Goal: Check status: Check status

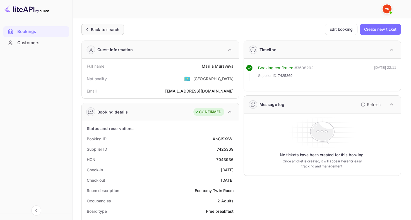
click at [104, 27] on div "Back to search" at bounding box center [105, 30] width 28 height 6
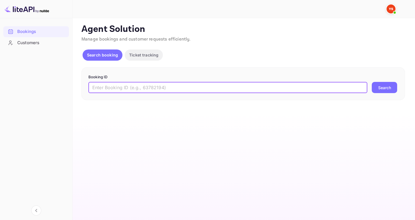
click at [181, 89] on input "text" at bounding box center [227, 87] width 279 height 11
paste input "9811018"
type input "9811018"
click at [372, 82] on button "Search" at bounding box center [384, 87] width 25 height 11
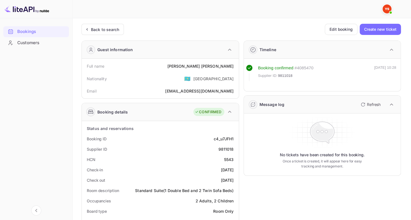
click at [91, 41] on div "Guest information" at bounding box center [160, 50] width 157 height 18
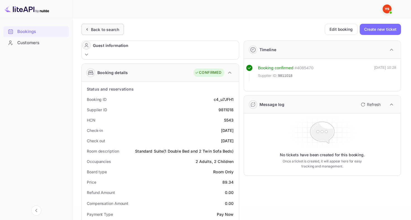
click at [90, 35] on div "Back to search" at bounding box center [102, 29] width 42 height 11
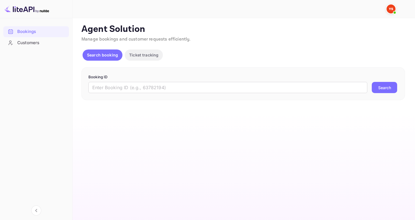
click at [175, 81] on form "Booking ID ​ Search" at bounding box center [243, 83] width 310 height 19
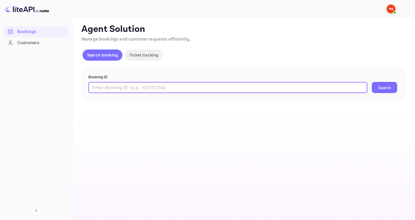
click at [163, 89] on input "text" at bounding box center [227, 87] width 279 height 11
paste input "9749479"
type input "9749479"
click at [372, 82] on button "Search" at bounding box center [384, 87] width 25 height 11
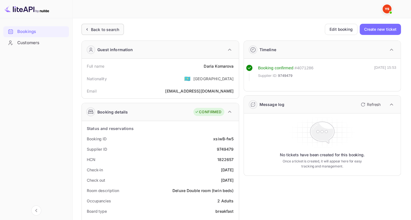
click at [96, 28] on div "Back to search" at bounding box center [105, 30] width 28 height 6
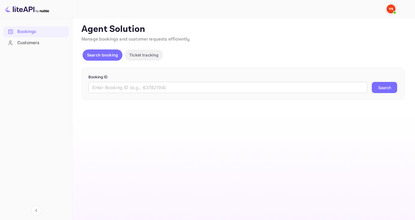
drag, startPoint x: 165, startPoint y: 76, endPoint x: 159, endPoint y: 86, distance: 11.7
click at [164, 76] on p "Booking ID" at bounding box center [243, 77] width 310 height 6
click at [156, 89] on input "text" at bounding box center [227, 87] width 279 height 11
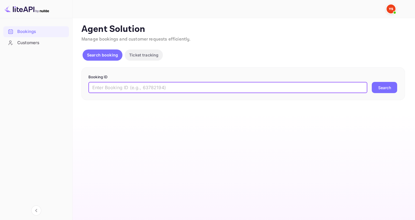
paste input "9812450"
type input "9812450"
click at [372, 82] on button "Search" at bounding box center [384, 87] width 25 height 11
